Goal: Information Seeking & Learning: Learn about a topic

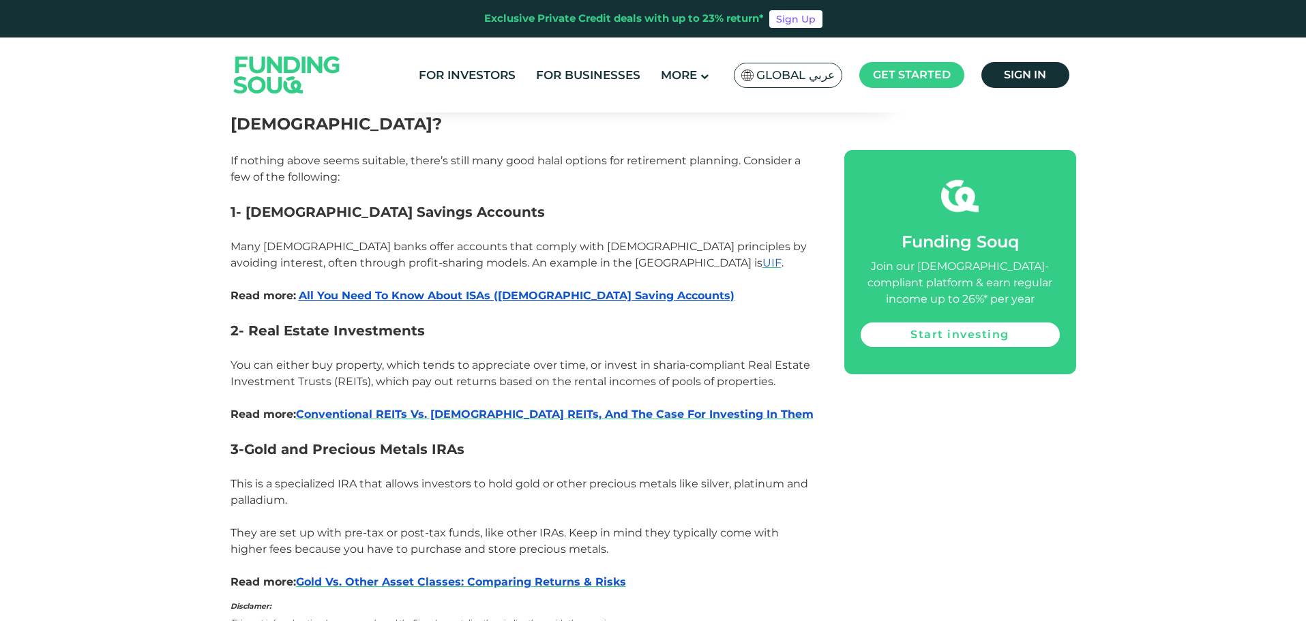
scroll to position [2864, 0]
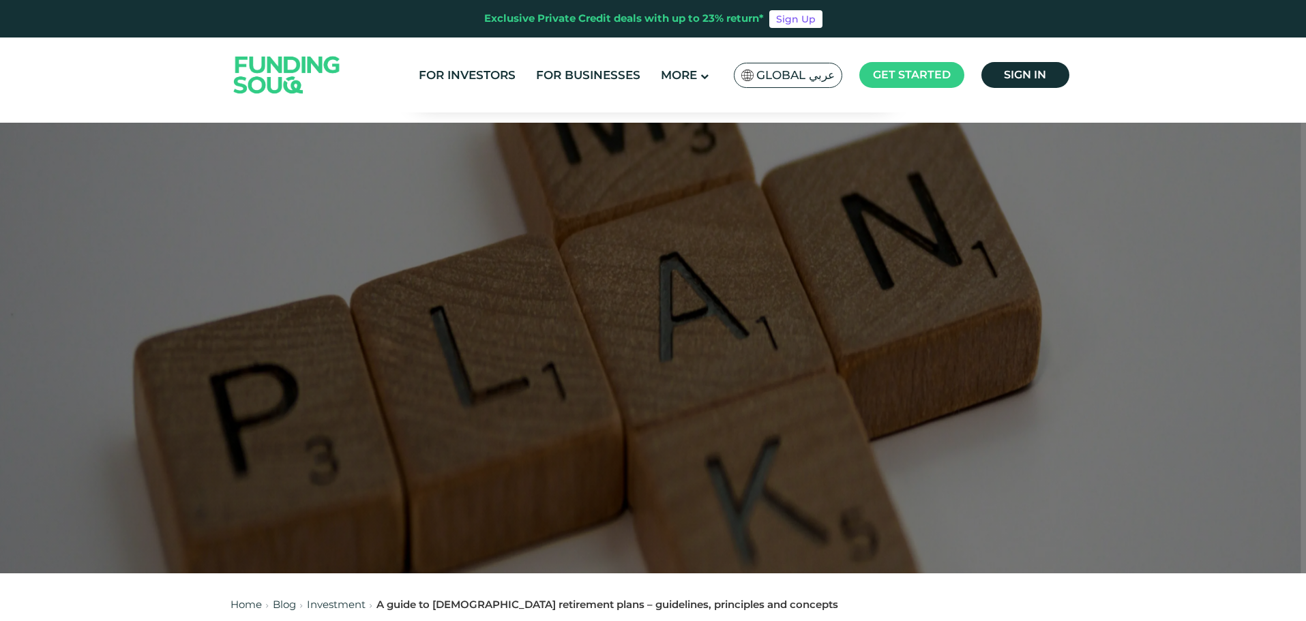
click at [1053, 160] on div at bounding box center [653, 348] width 1306 height 451
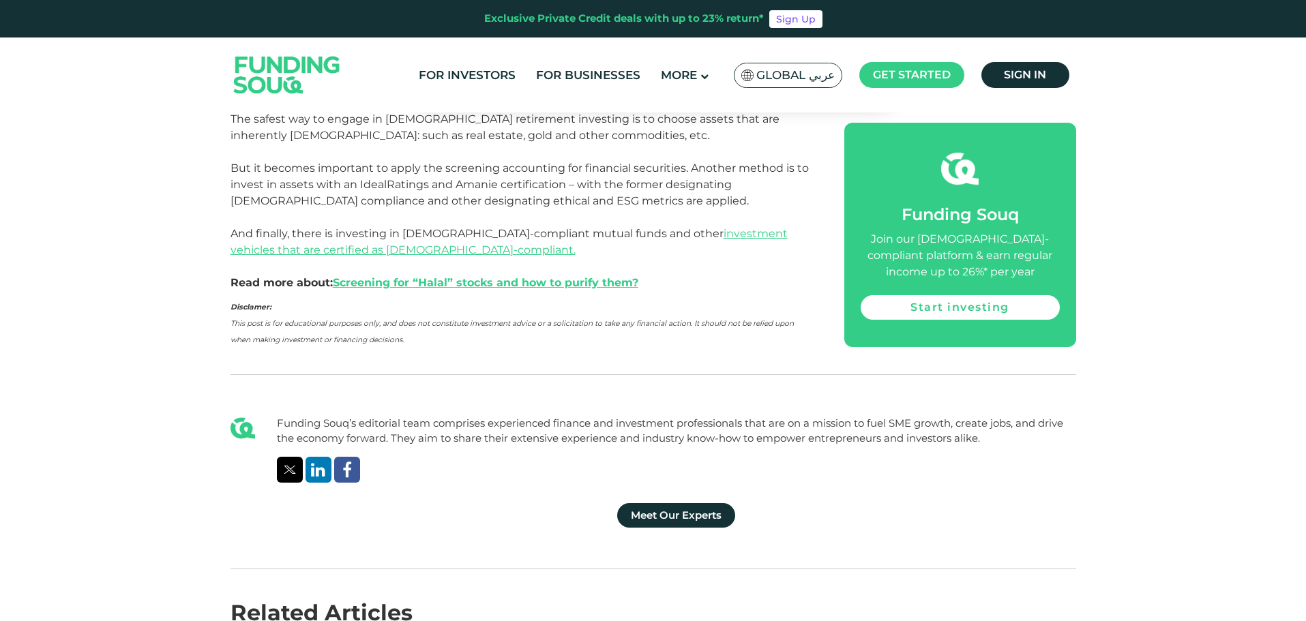
scroll to position [2591, 0]
